Goal: Task Accomplishment & Management: Manage account settings

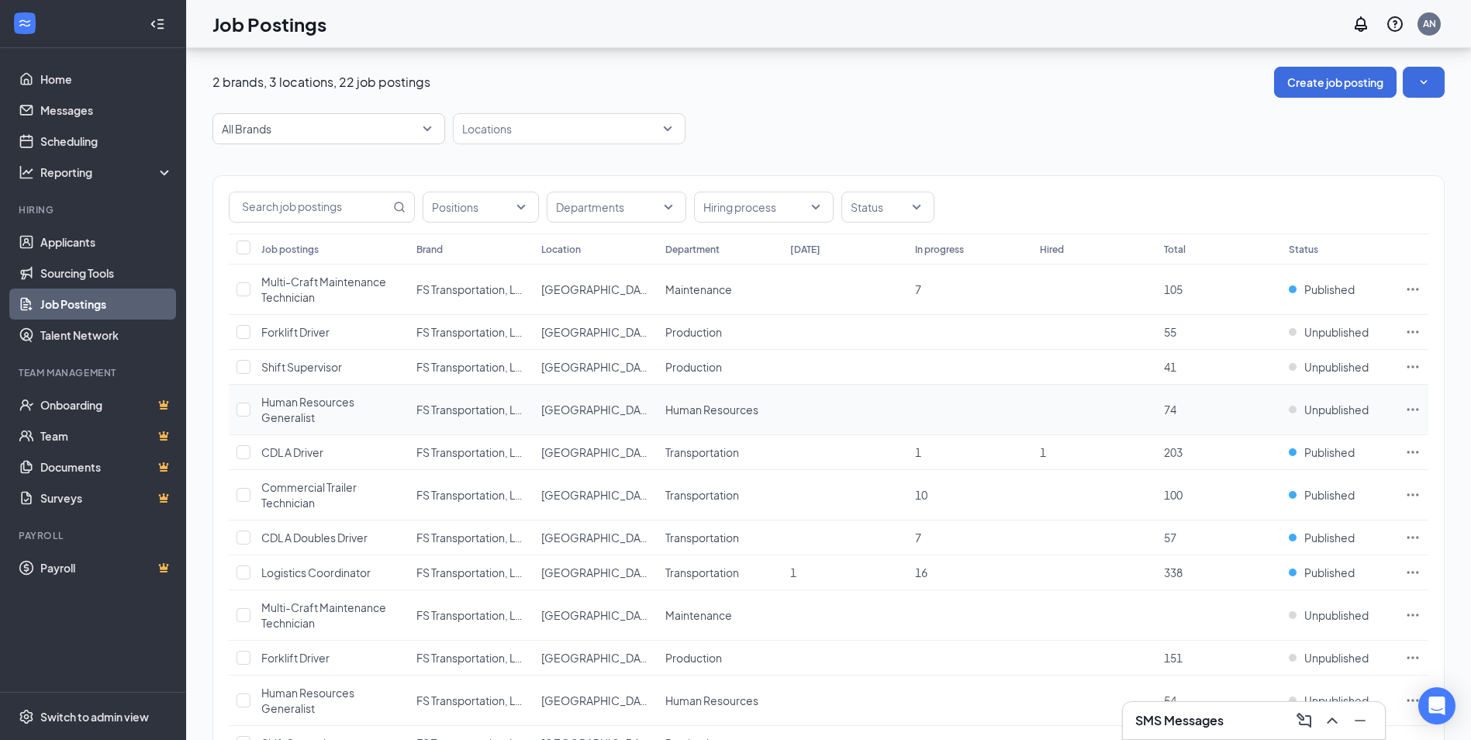
scroll to position [208, 0]
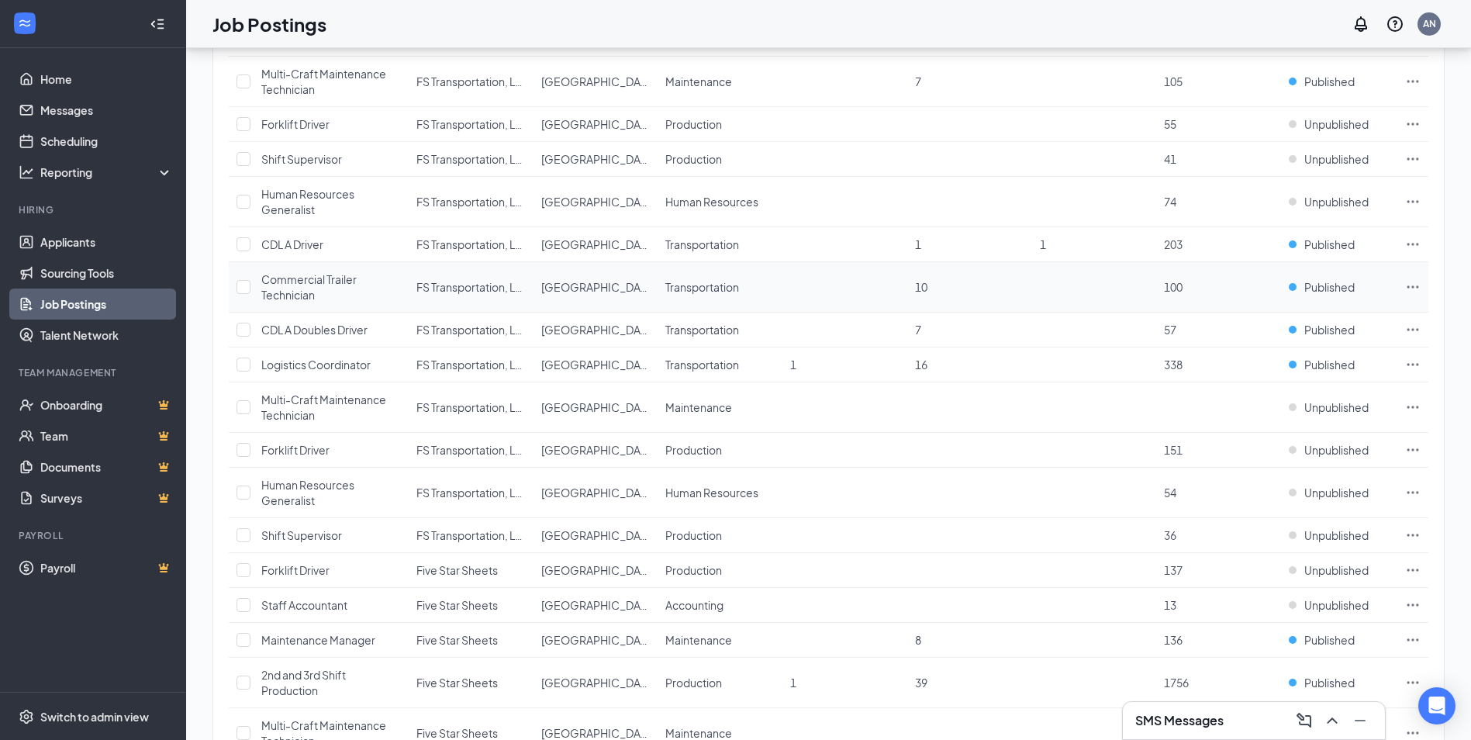
click at [1415, 288] on icon "Ellipses" at bounding box center [1413, 287] width 16 height 16
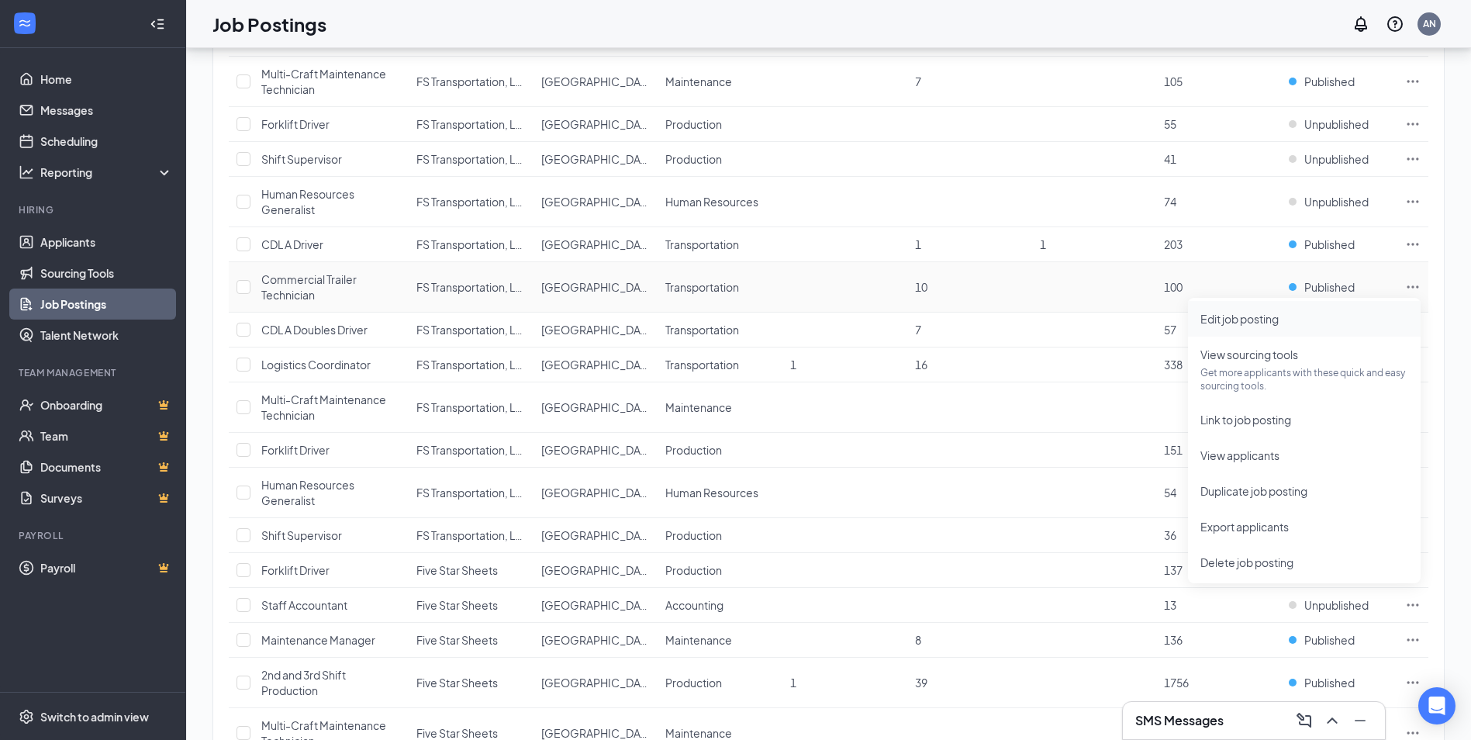
click at [1335, 315] on span "Edit job posting" at bounding box center [1305, 318] width 208 height 17
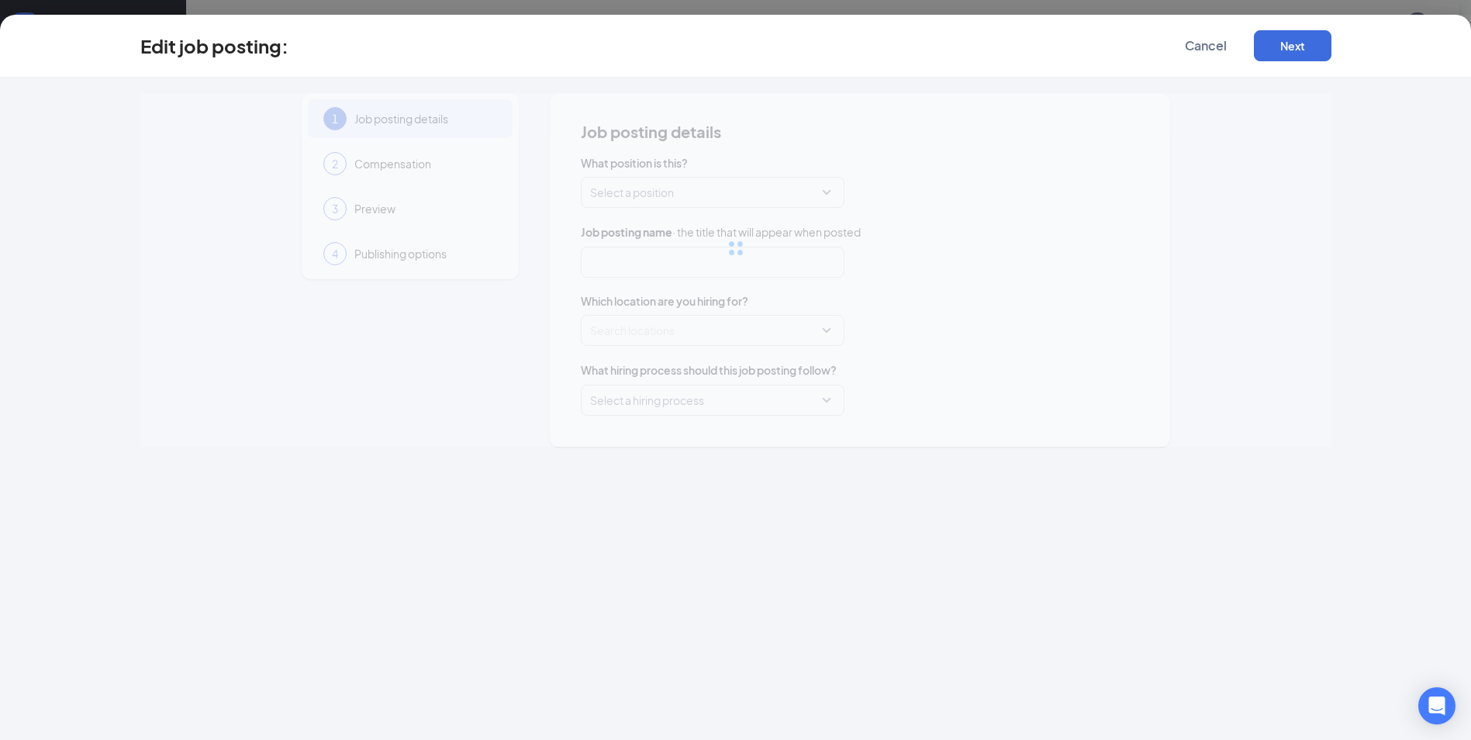
type input "Commercial Trailer Technician"
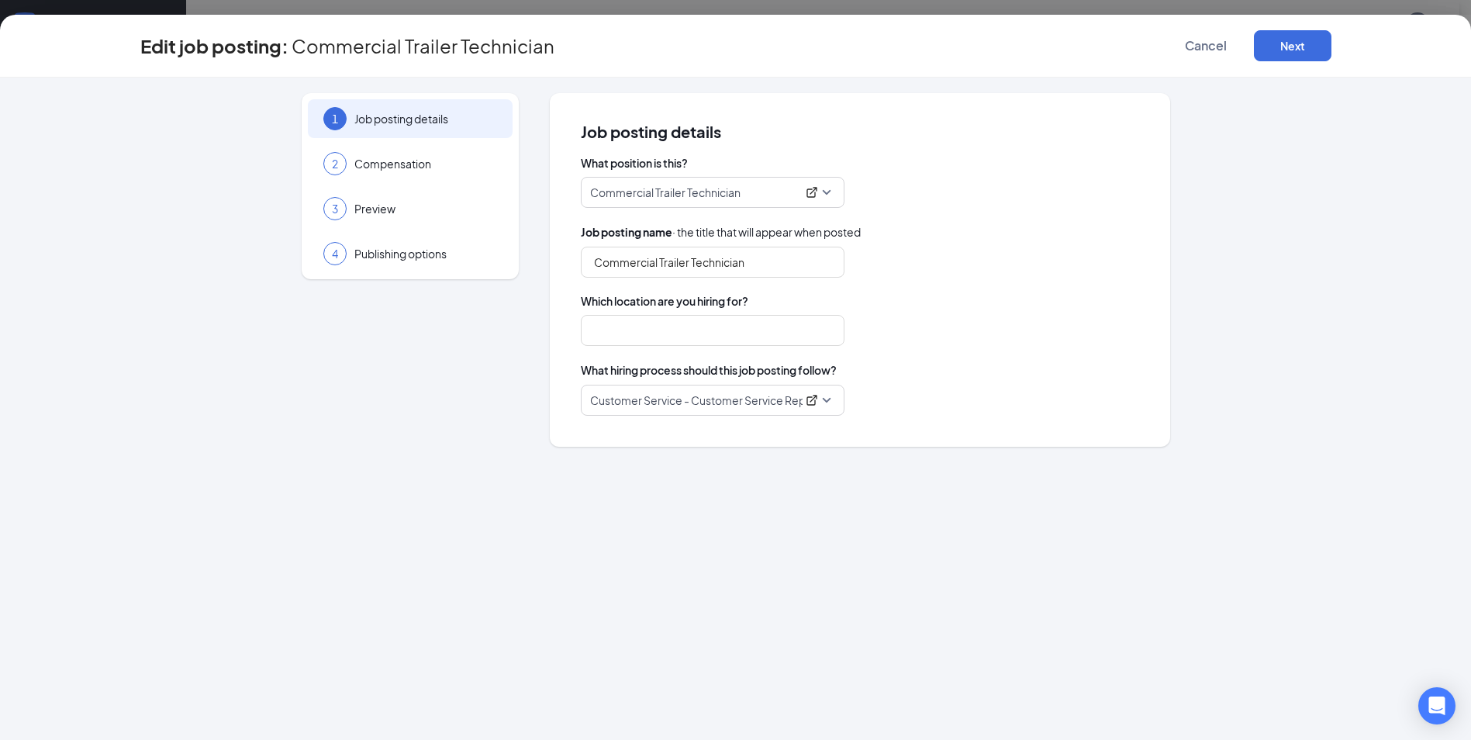
type input "[GEOGRAPHIC_DATA] - IN"
click at [1269, 50] on button "Next" at bounding box center [1293, 45] width 78 height 31
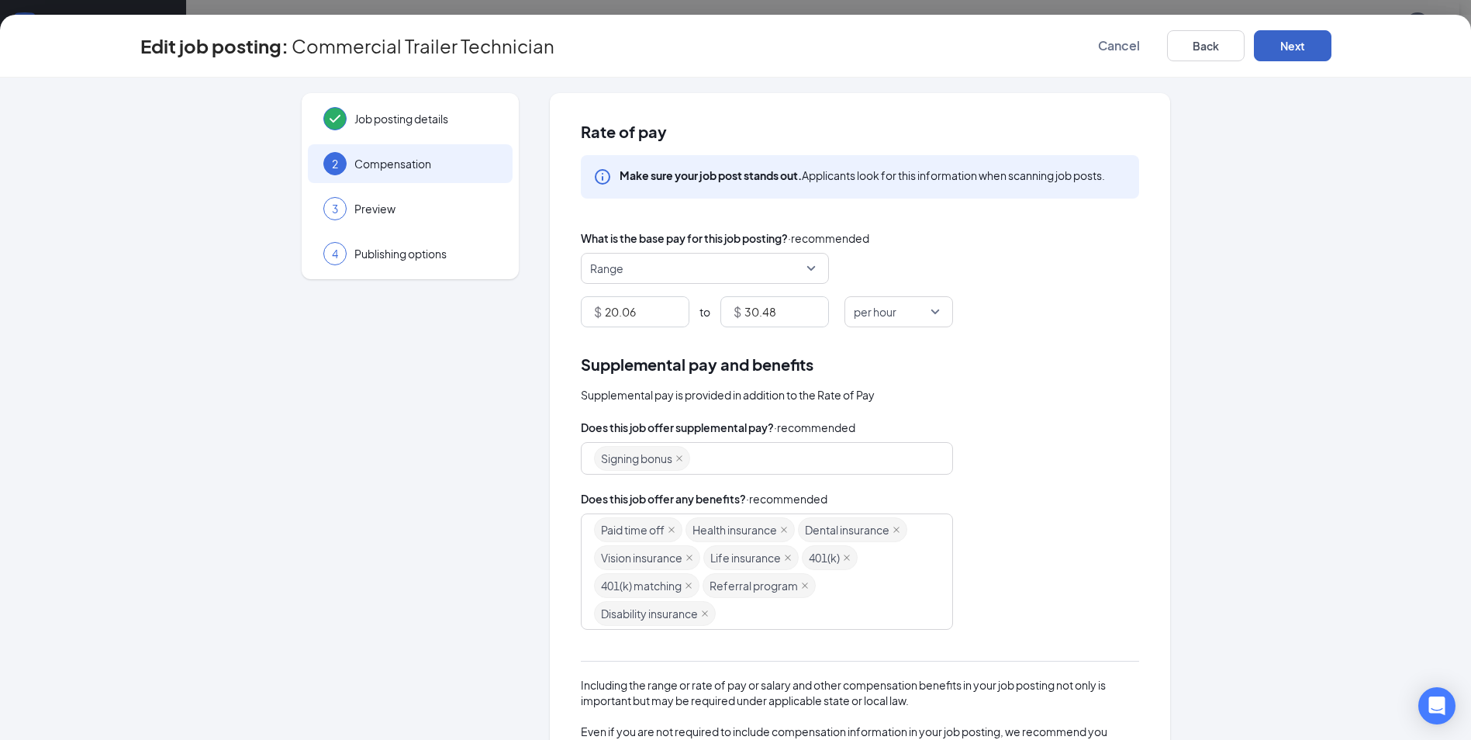
click at [1290, 48] on button "Next" at bounding box center [1293, 45] width 78 height 31
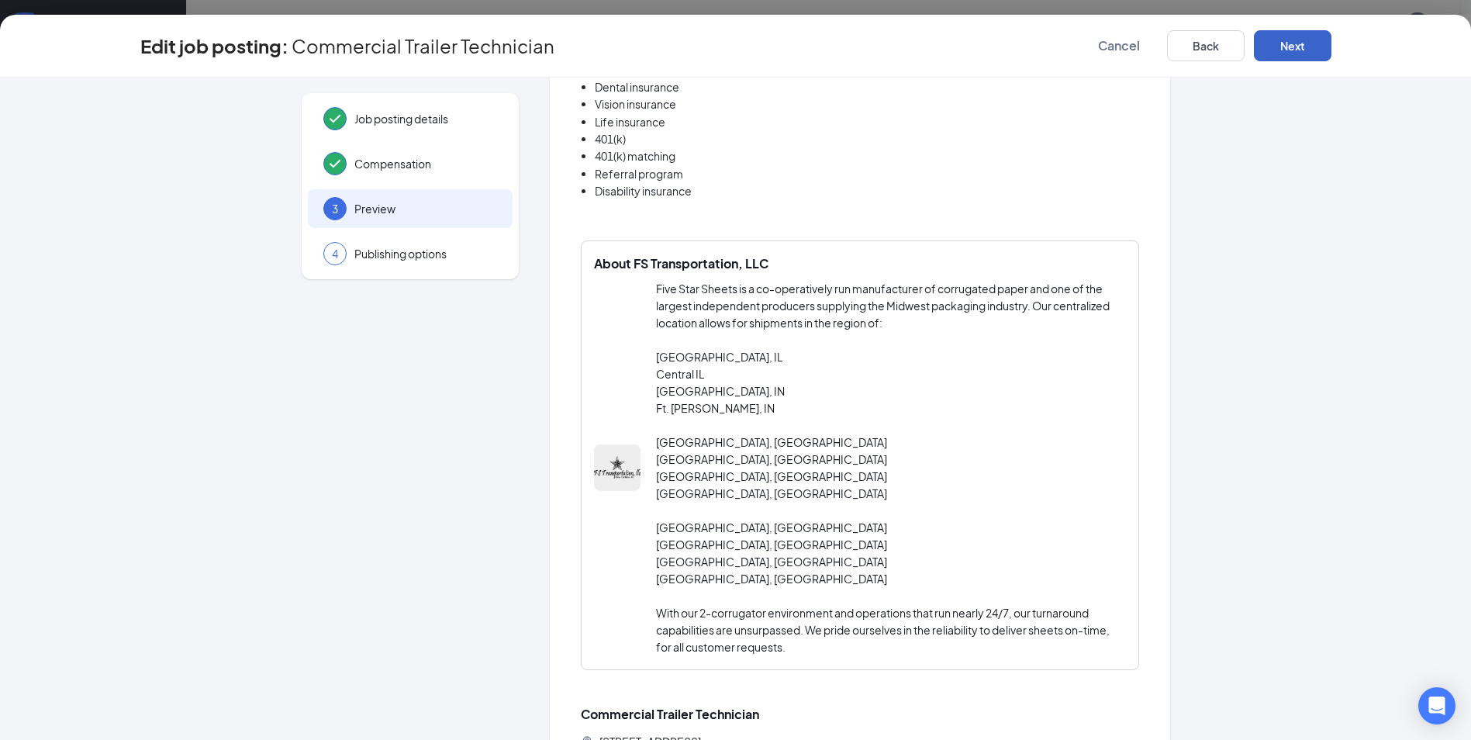
scroll to position [772, 0]
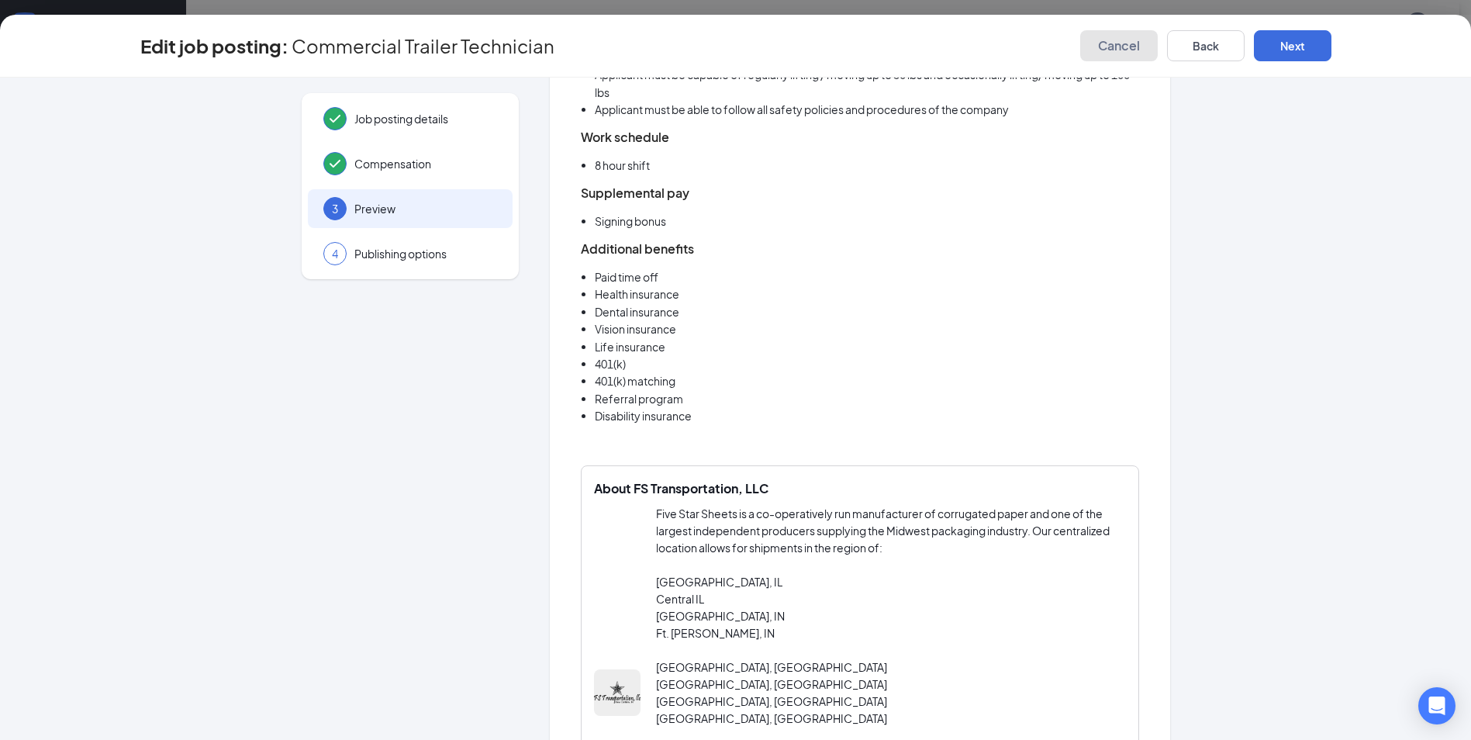
click at [1137, 47] on span "Cancel" at bounding box center [1119, 46] width 42 height 16
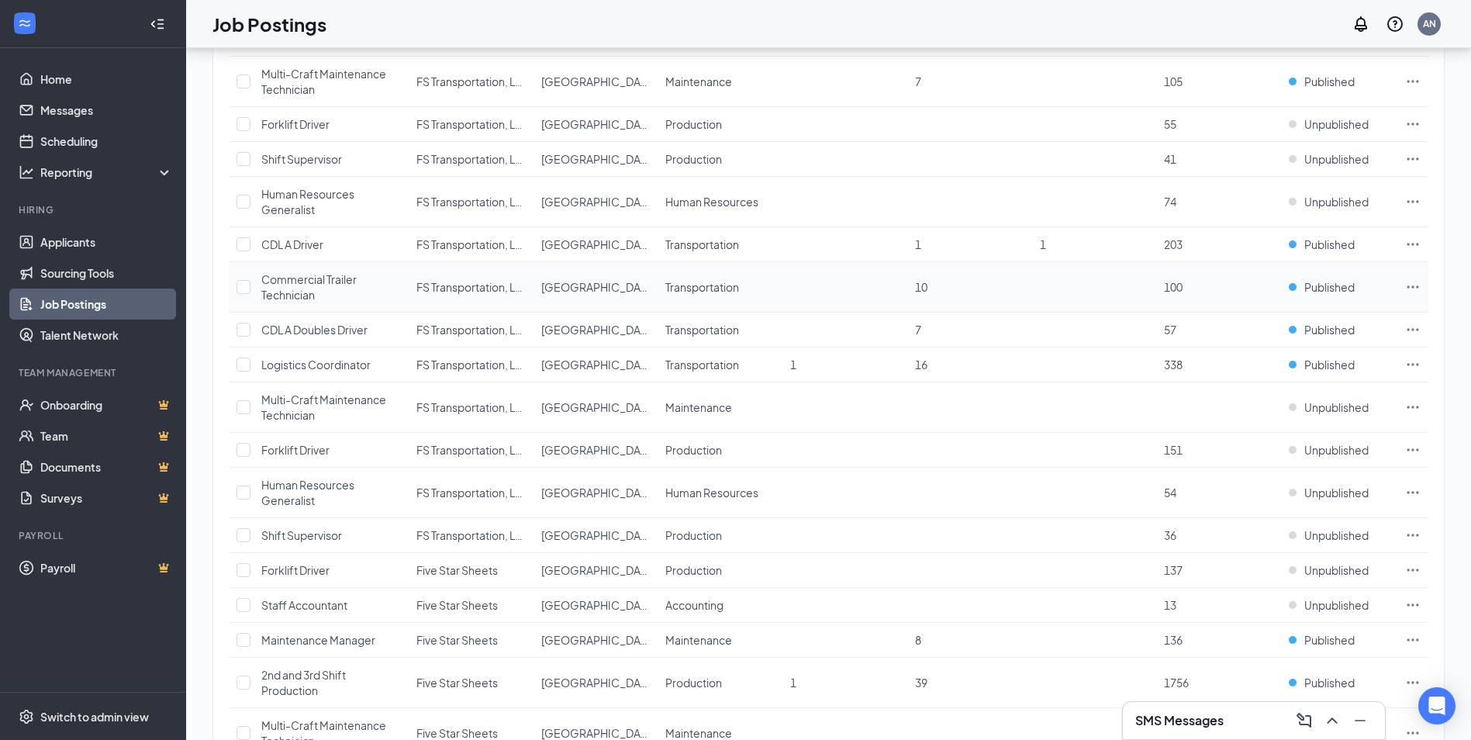
click at [1416, 289] on icon "Ellipses" at bounding box center [1413, 287] width 16 height 16
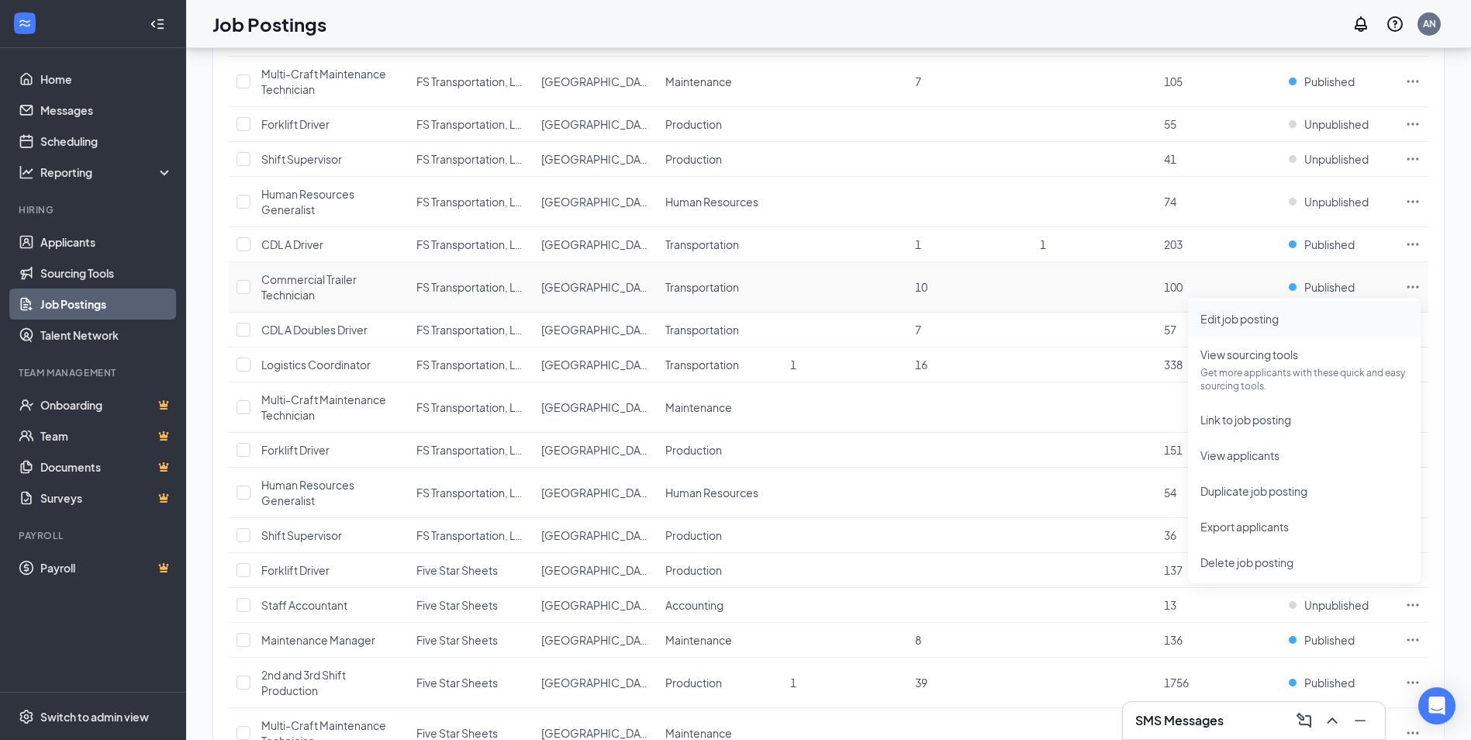
click at [1238, 327] on span "Edit job posting" at bounding box center [1305, 318] width 208 height 17
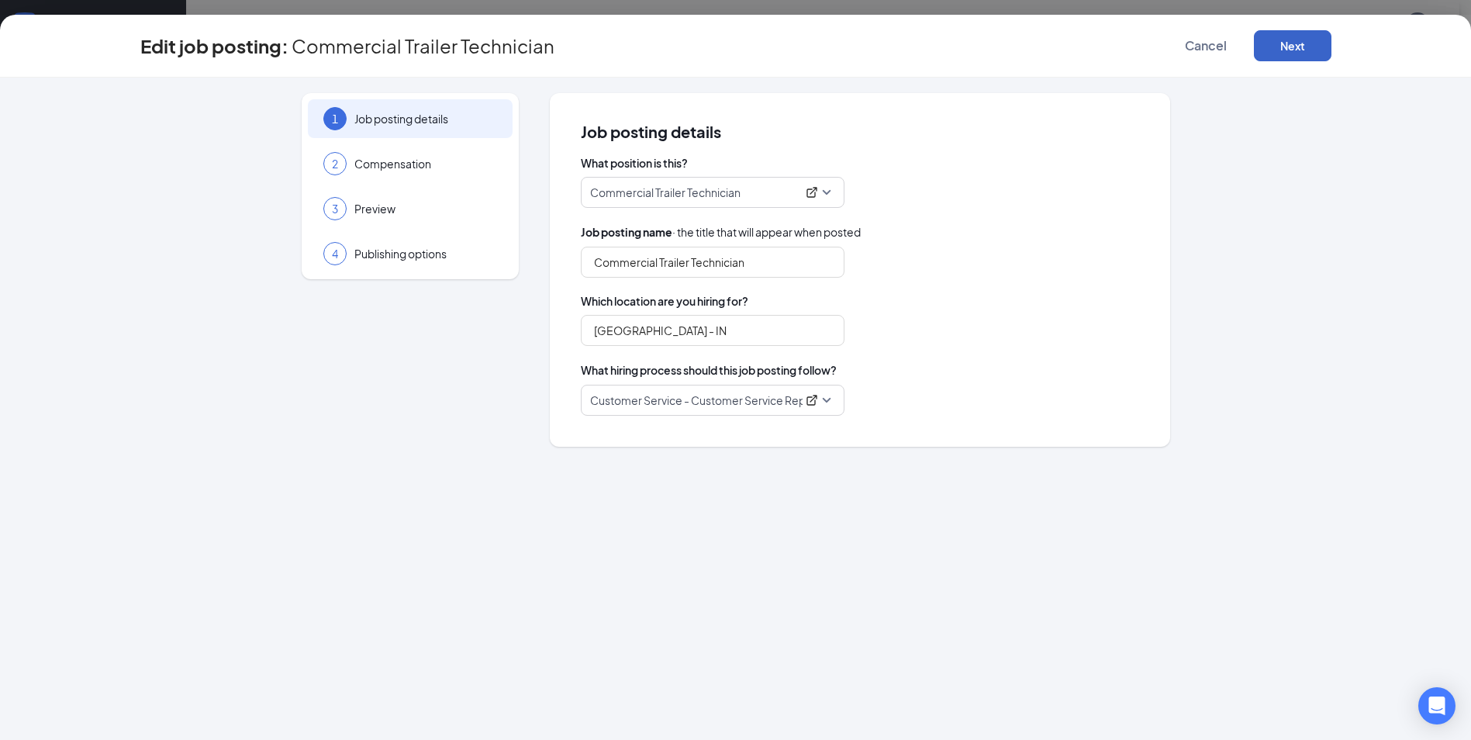
click at [1290, 47] on button "Next" at bounding box center [1293, 45] width 78 height 31
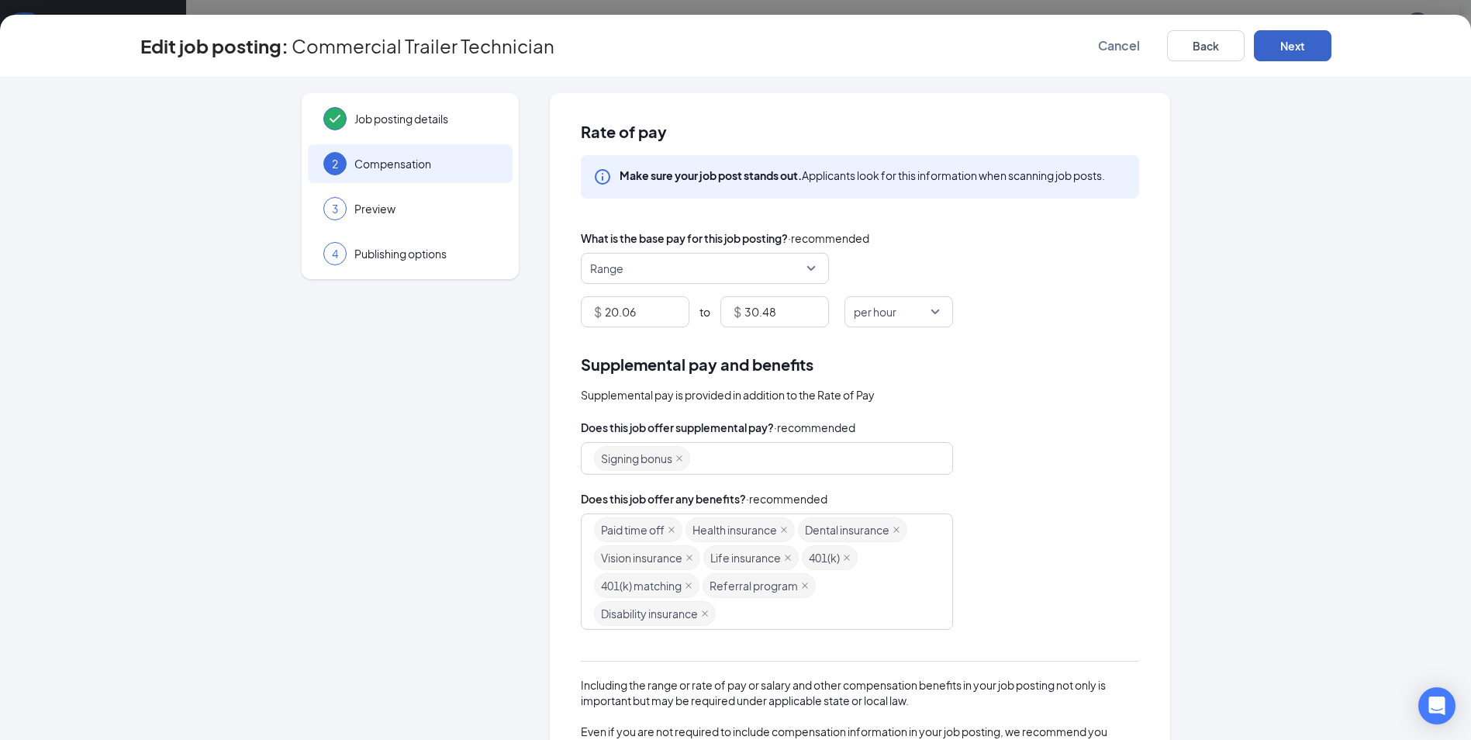
click at [1290, 47] on button "Next" at bounding box center [1293, 45] width 78 height 31
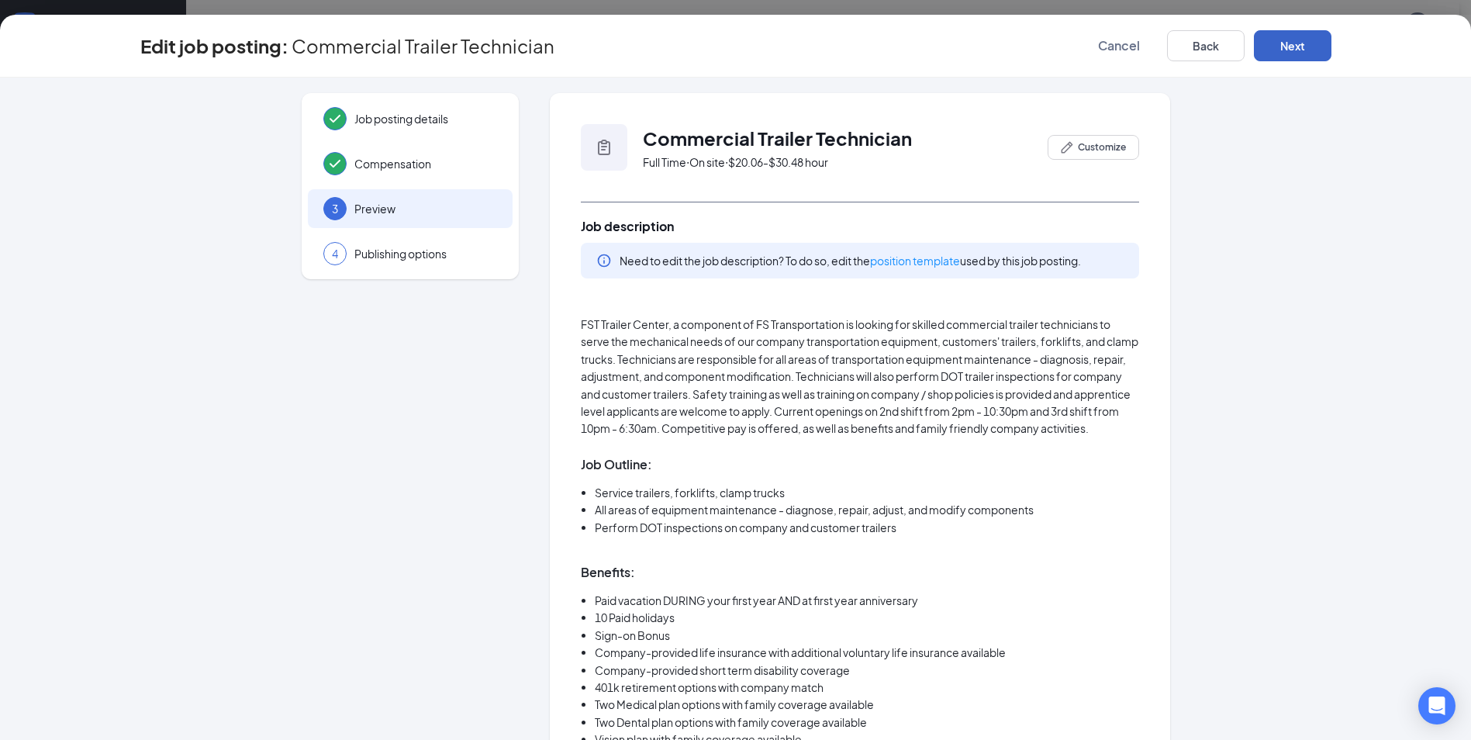
click at [1290, 47] on button "Next" at bounding box center [1293, 45] width 78 height 31
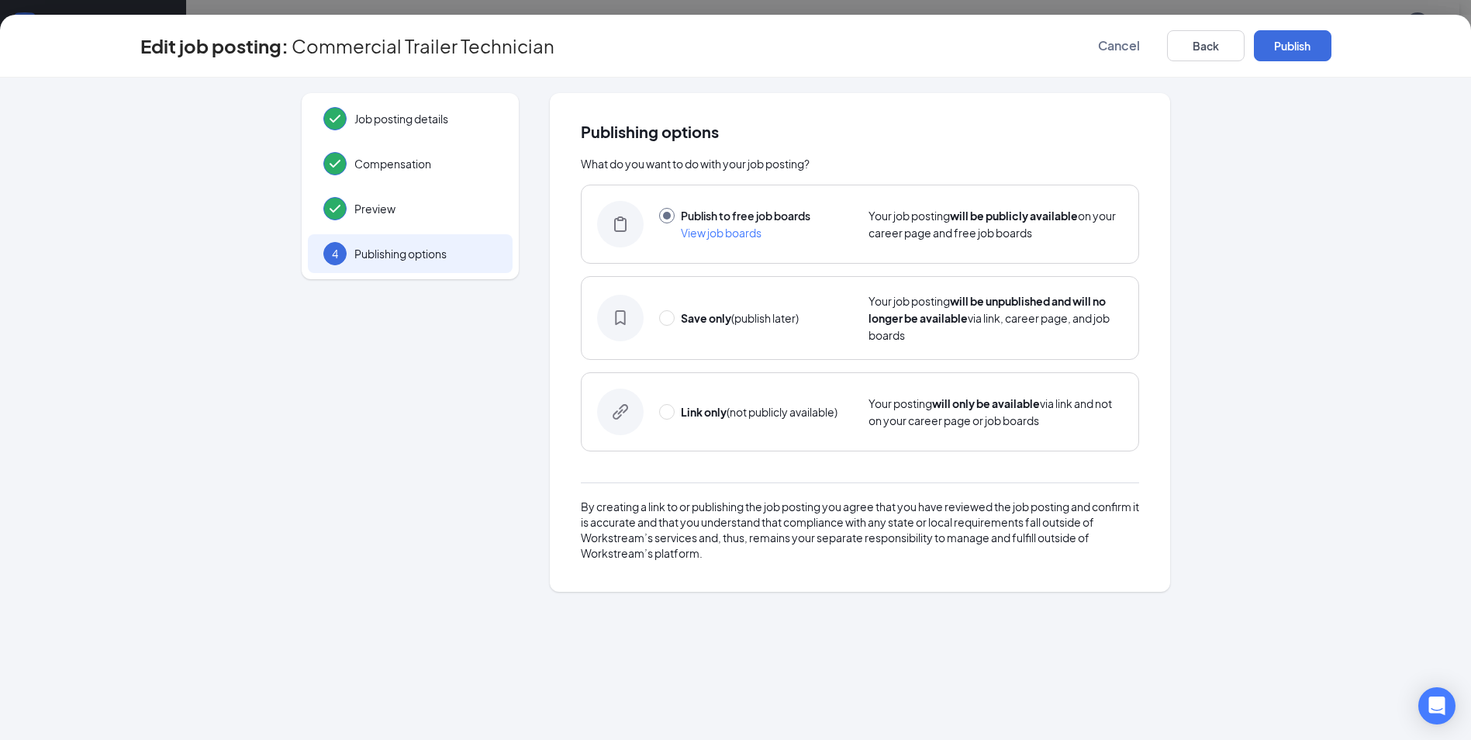
click at [655, 318] on div "Save only (publish later) Your job posting will be unpublished and will no long…" at bounding box center [860, 318] width 558 height 84
radio input "false"
radio input "true"
click at [1303, 43] on button "Save only" at bounding box center [1293, 45] width 78 height 31
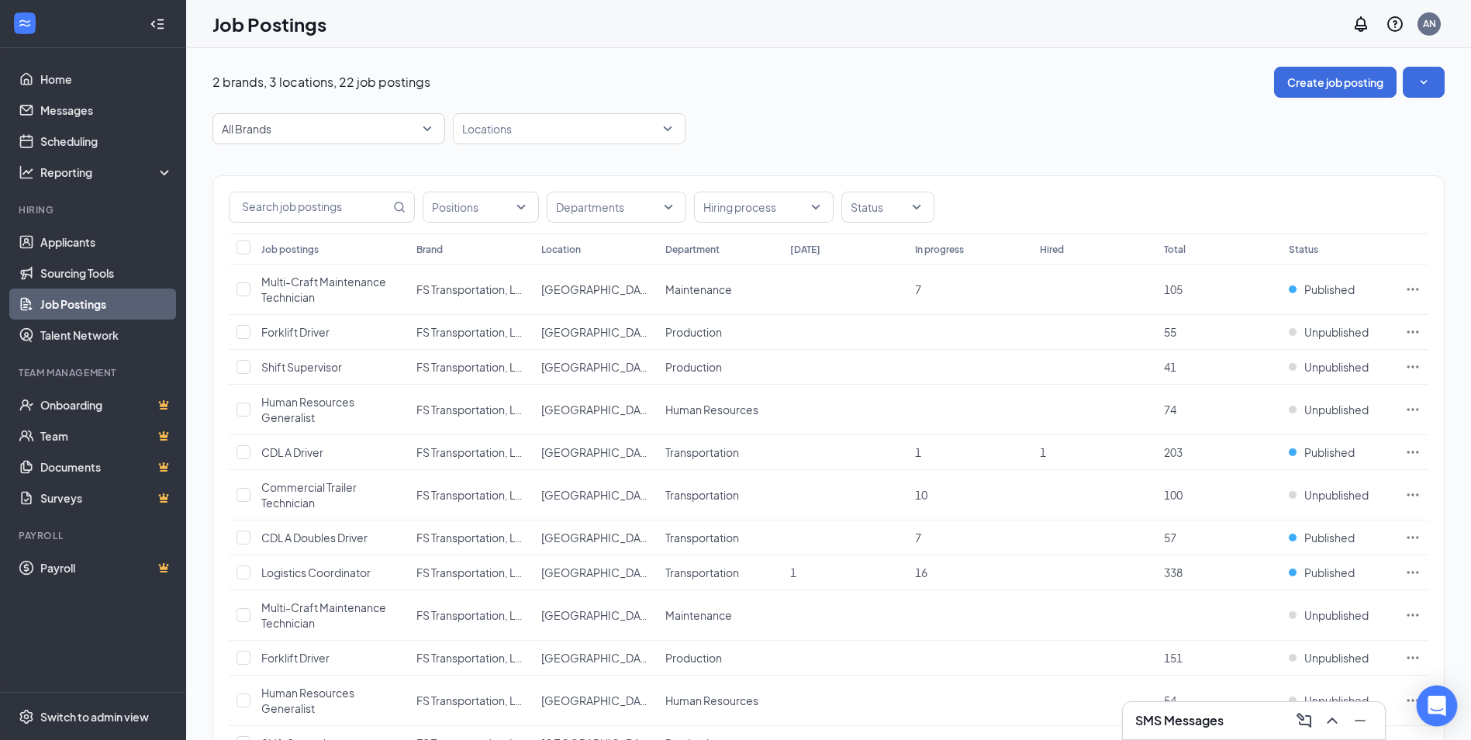
click at [1439, 700] on icon "Open Intercom Messenger" at bounding box center [1437, 706] width 18 height 20
click at [1307, 720] on icon "ComposeMessage" at bounding box center [1304, 720] width 19 height 19
click at [922, 446] on input "text" at bounding box center [949, 447] width 184 height 29
click at [906, 449] on input "text" at bounding box center [949, 447] width 184 height 29
click at [1082, 403] on icon "Cross" at bounding box center [1081, 401] width 19 height 19
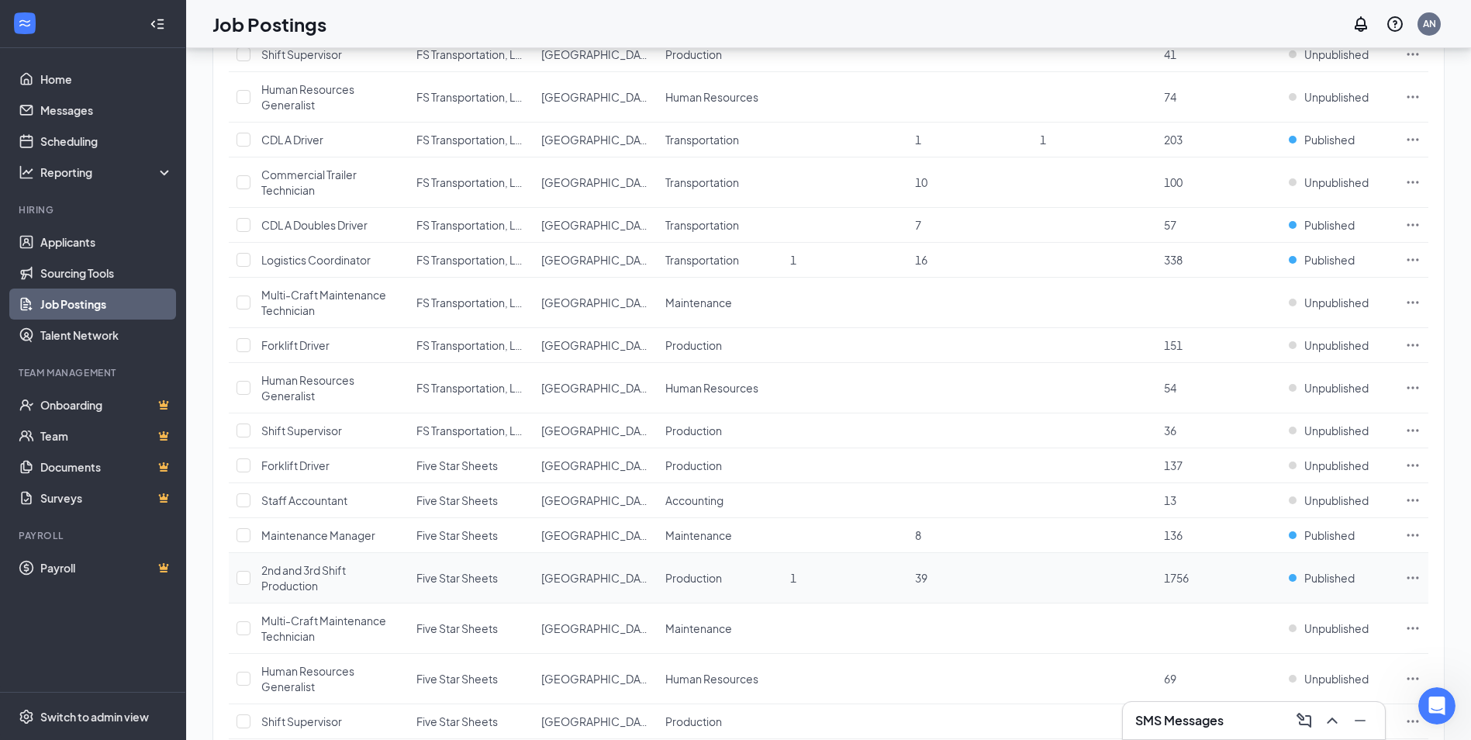
scroll to position [285, 0]
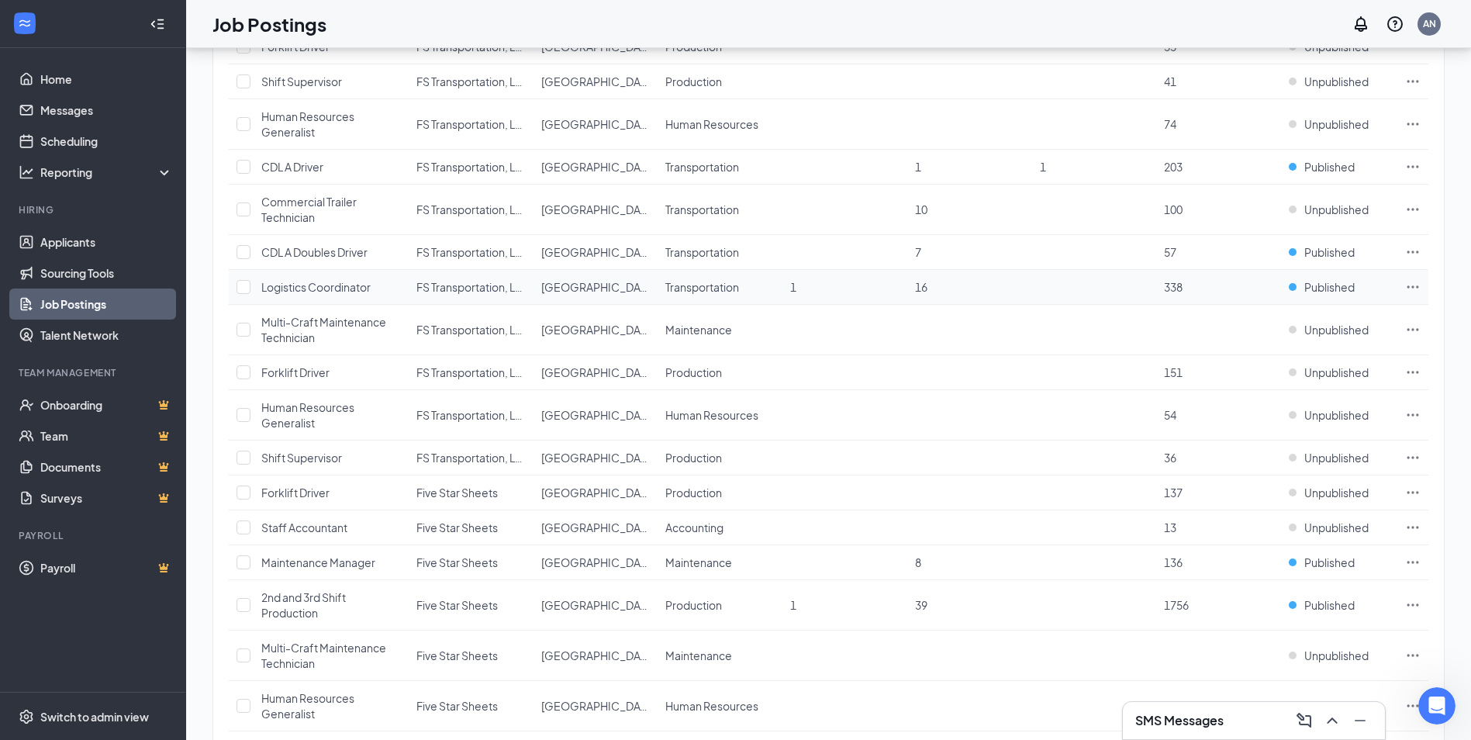
click at [1415, 285] on icon "Ellipses" at bounding box center [1413, 287] width 16 height 16
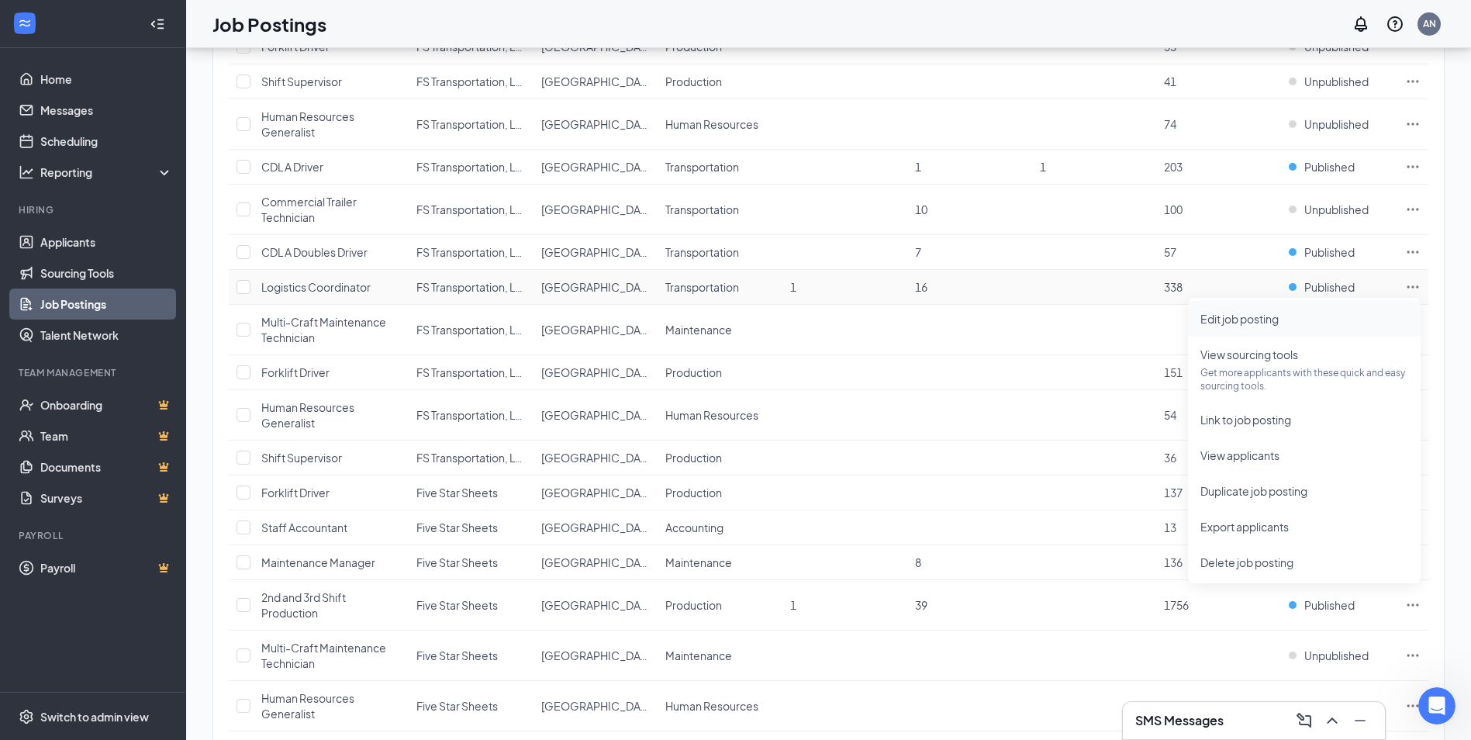
click at [1274, 327] on span "Edit job posting" at bounding box center [1305, 318] width 208 height 17
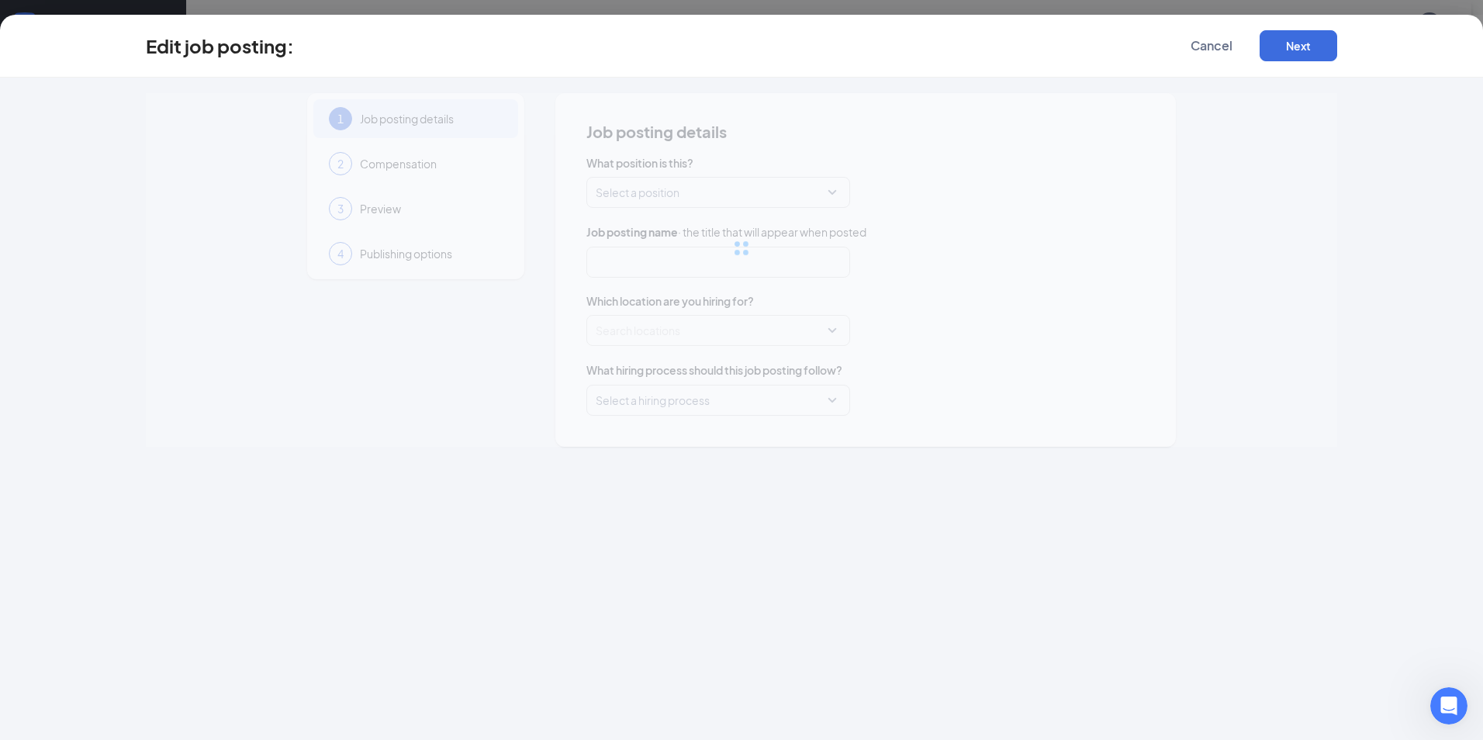
type input "Logistics Coordinator"
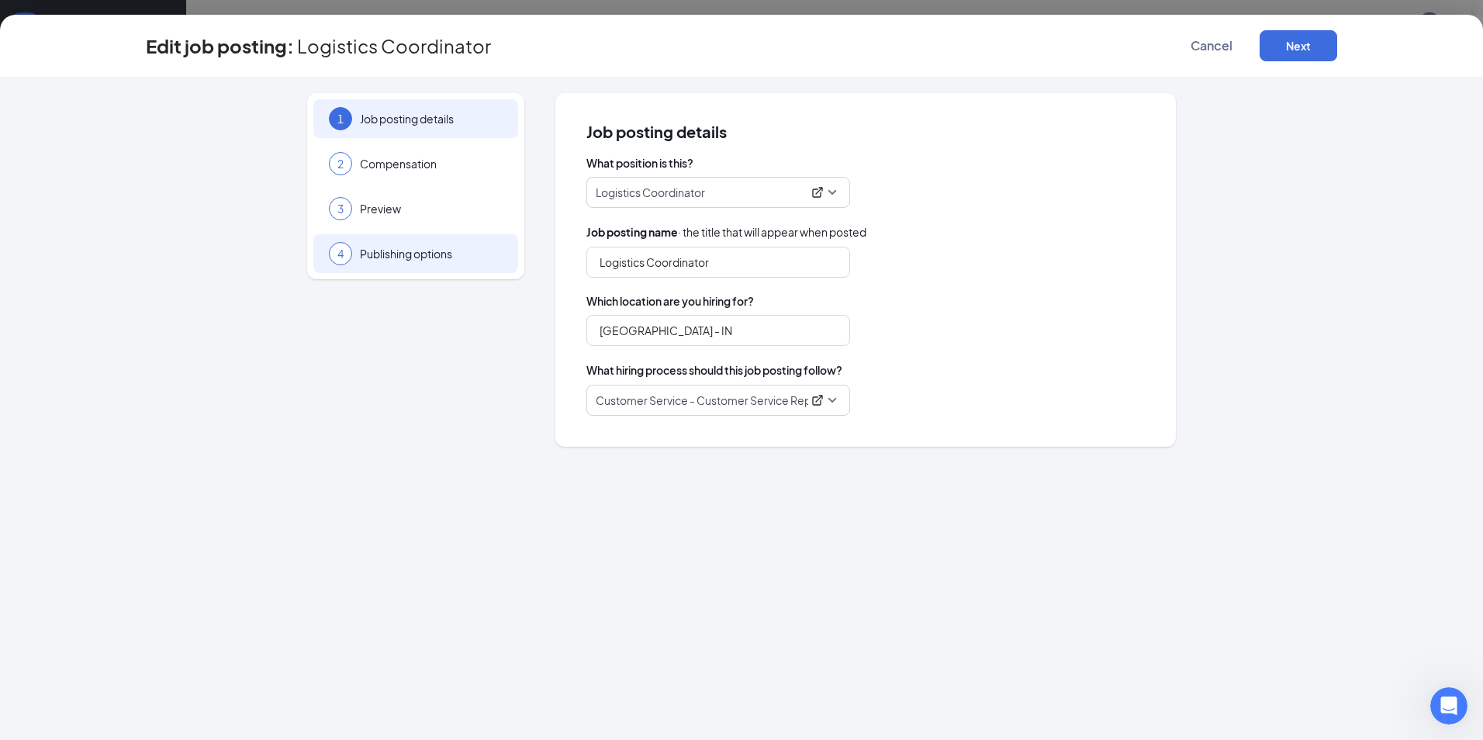
click at [392, 260] on span "Publishing options" at bounding box center [431, 254] width 143 height 16
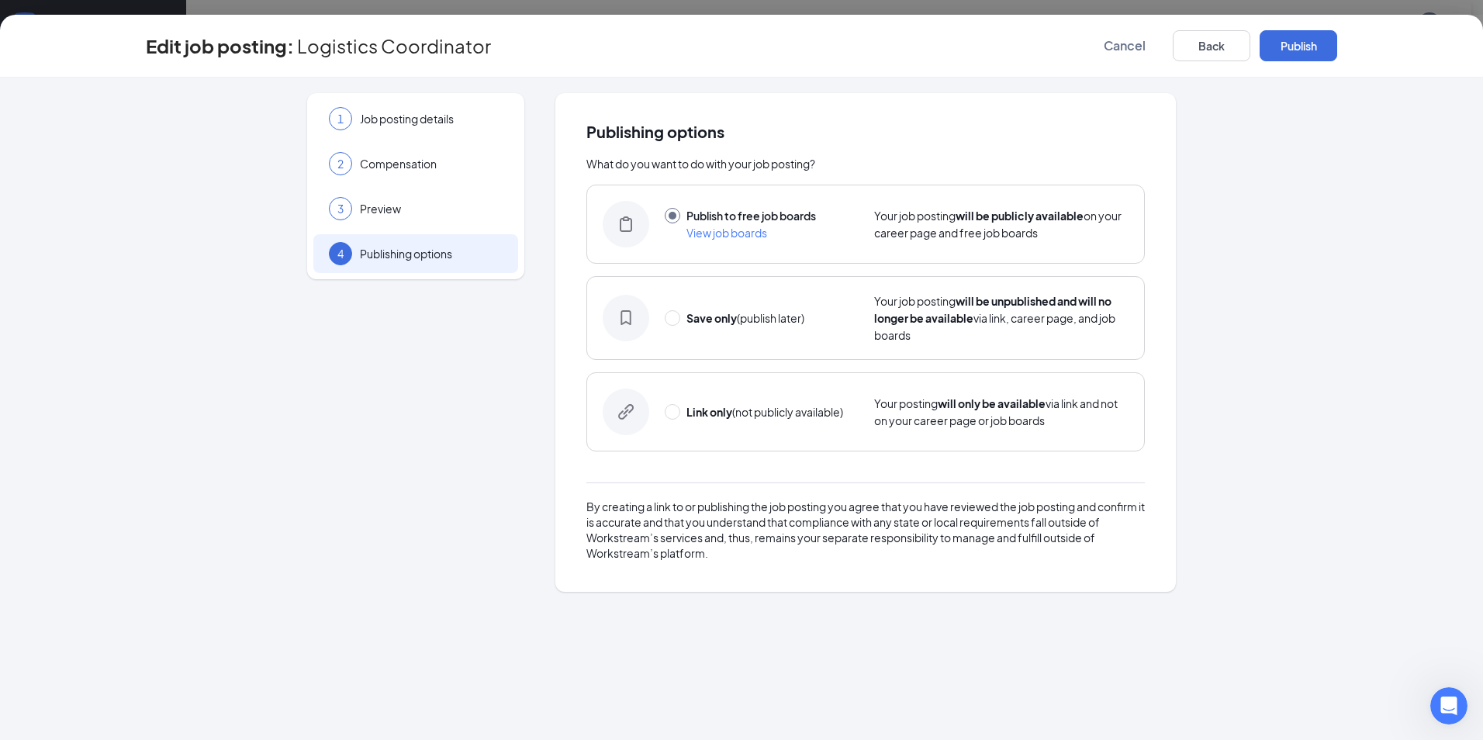
click at [748, 309] on div "Save only (publish later) Your job posting will be unpublished and will no long…" at bounding box center [865, 318] width 558 height 84
radio input "false"
radio input "true"
click at [689, 326] on div "Save only (publish later)" at bounding box center [745, 317] width 118 height 17
click at [1281, 44] on button "Save only" at bounding box center [1298, 45] width 78 height 31
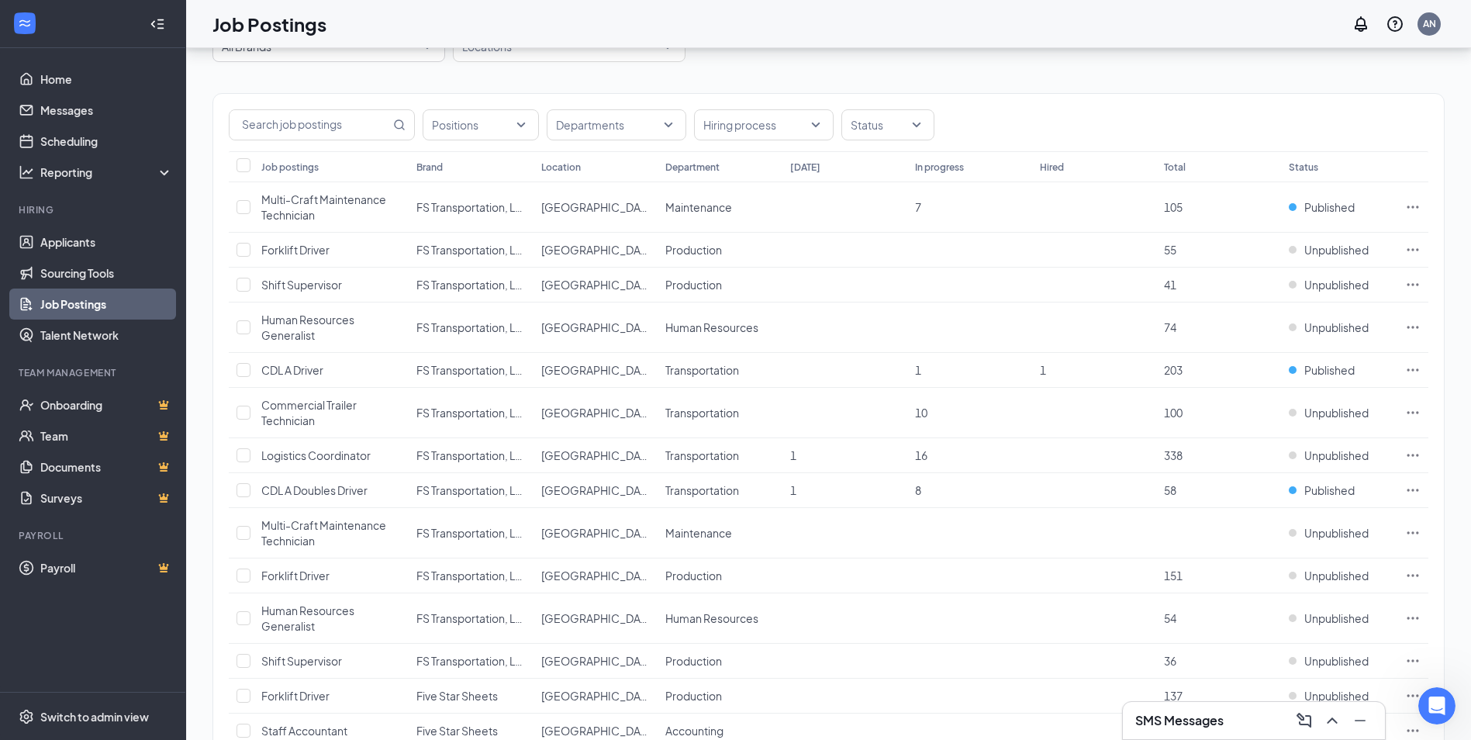
scroll to position [53, 0]
